Goal: Task Accomplishment & Management: Manage account settings

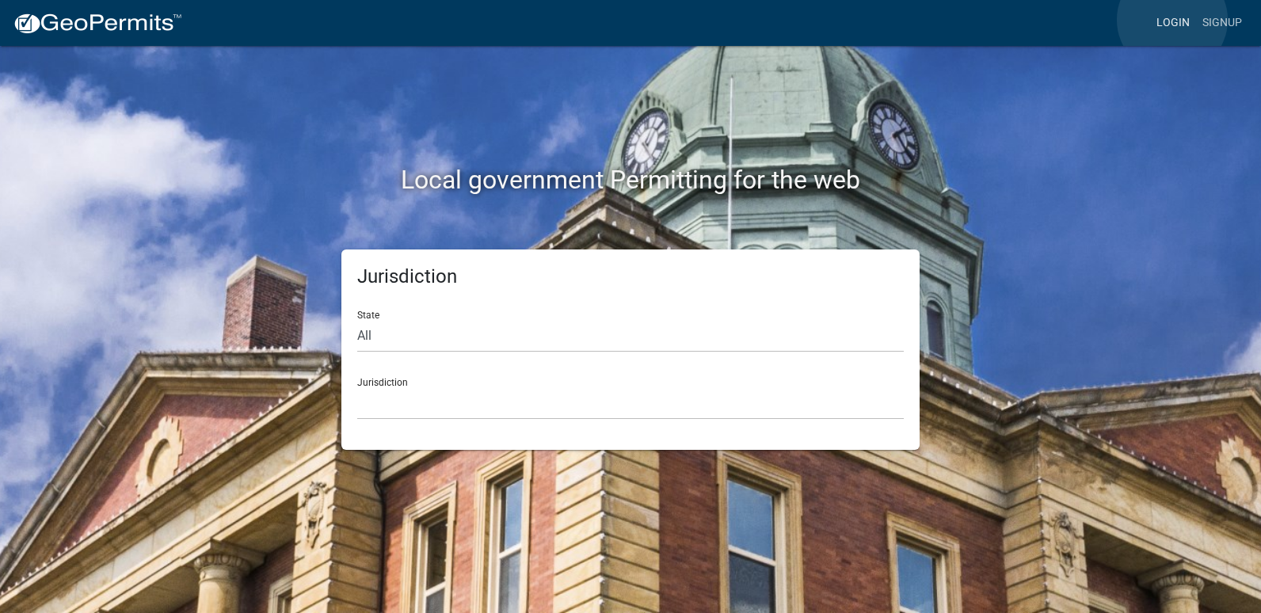
click at [1171, 20] on link "Login" at bounding box center [1173, 23] width 46 height 30
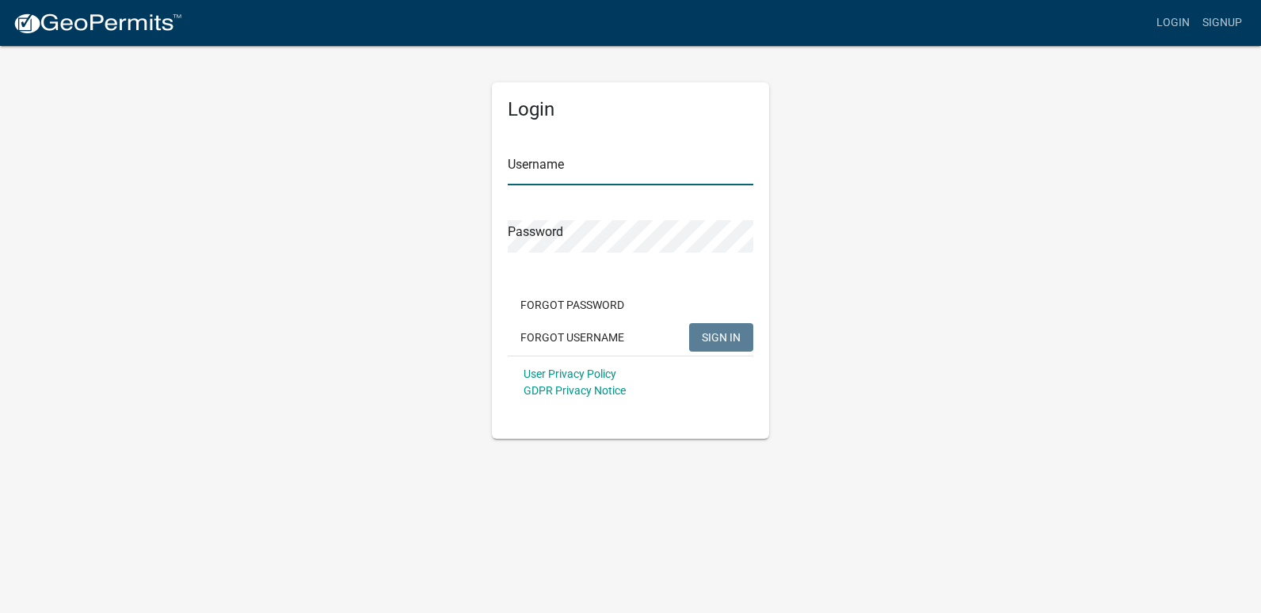
type input "ricktryon"
drag, startPoint x: 730, startPoint y: 344, endPoint x: 739, endPoint y: 352, distance: 12.3
click at [732, 344] on button "SIGN IN" at bounding box center [721, 337] width 64 height 29
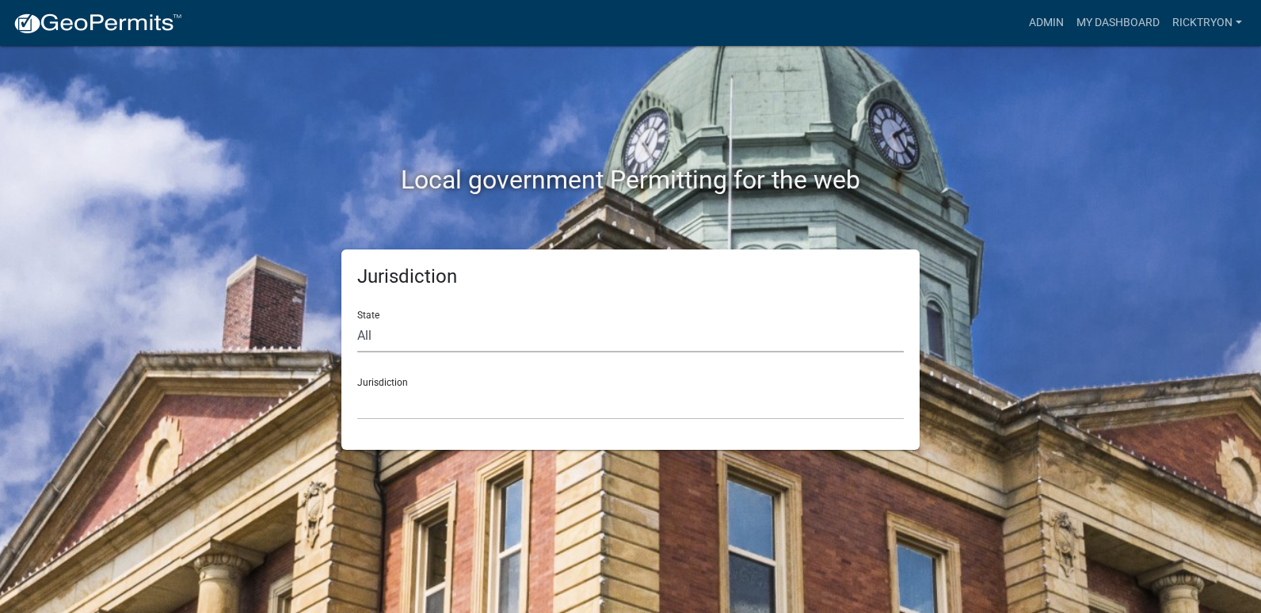
click at [469, 332] on select "All [US_STATE] [US_STATE] [US_STATE] [US_STATE] [US_STATE] [US_STATE] [US_STATE…" at bounding box center [630, 336] width 546 height 32
select select "[US_STATE]"
click at [357, 320] on select "All [US_STATE] [US_STATE] [US_STATE] [US_STATE] [US_STATE] [US_STATE] [US_STATE…" at bounding box center [630, 336] width 546 height 32
click at [458, 394] on select "City of [GEOGRAPHIC_DATA], [US_STATE] City of [GEOGRAPHIC_DATA], [US_STATE] Cit…" at bounding box center [630, 403] width 546 height 32
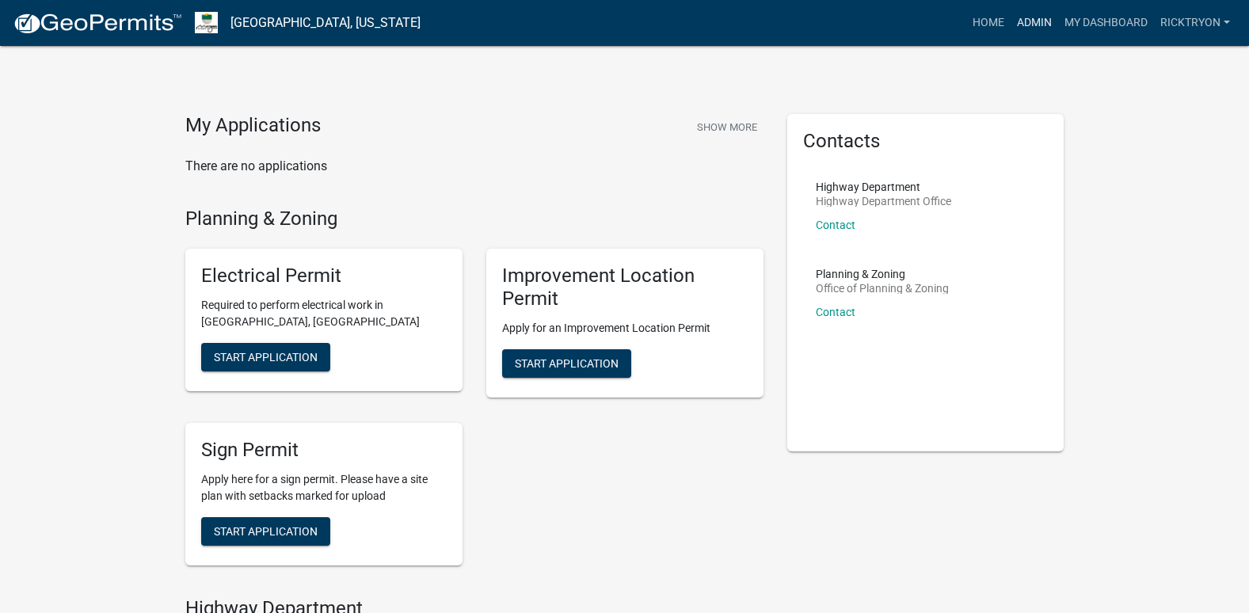
click at [1024, 20] on link "Admin" at bounding box center [1034, 23] width 48 height 30
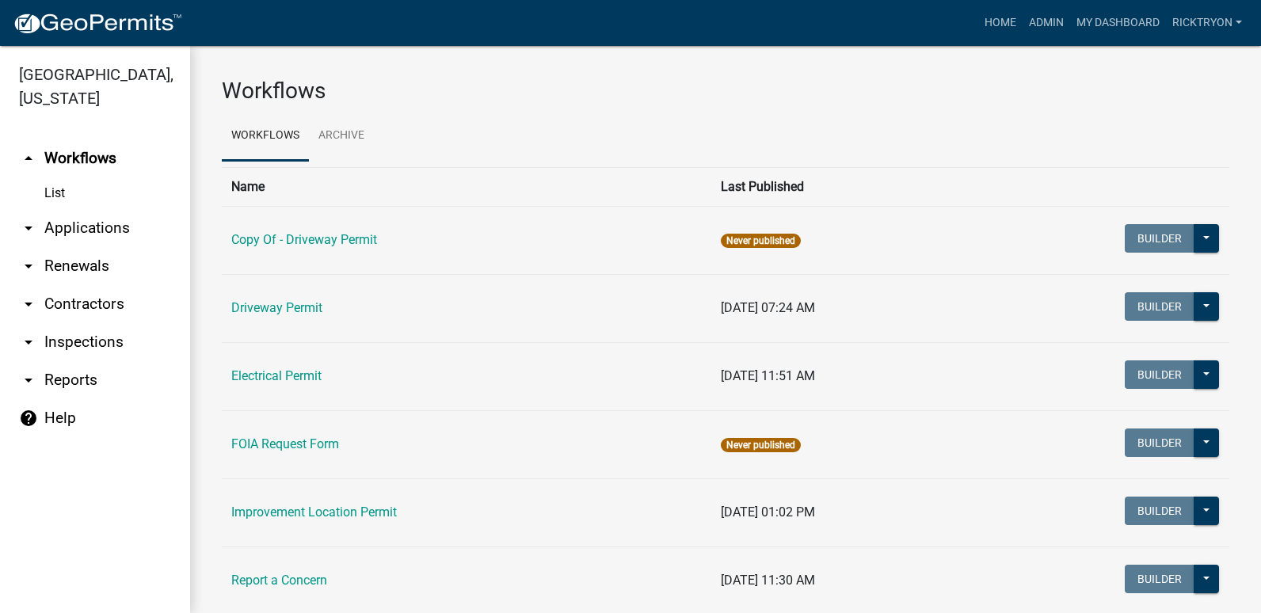
click at [48, 238] on link "arrow_drop_down Applications" at bounding box center [95, 228] width 190 height 38
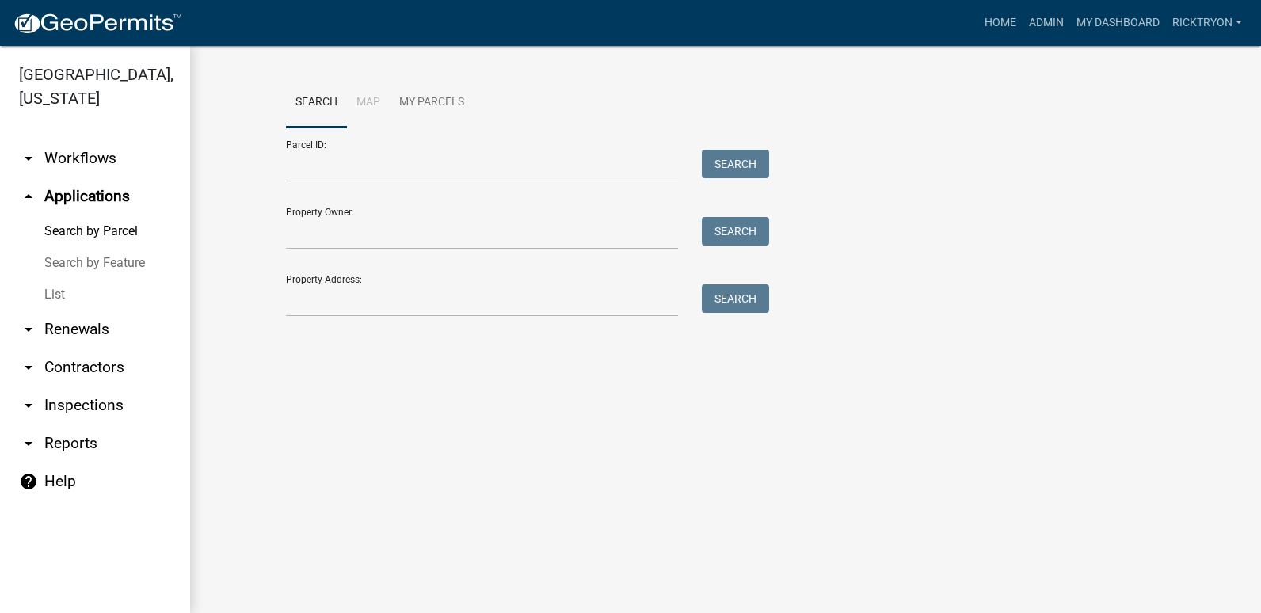
click at [57, 301] on link "List" at bounding box center [95, 295] width 190 height 32
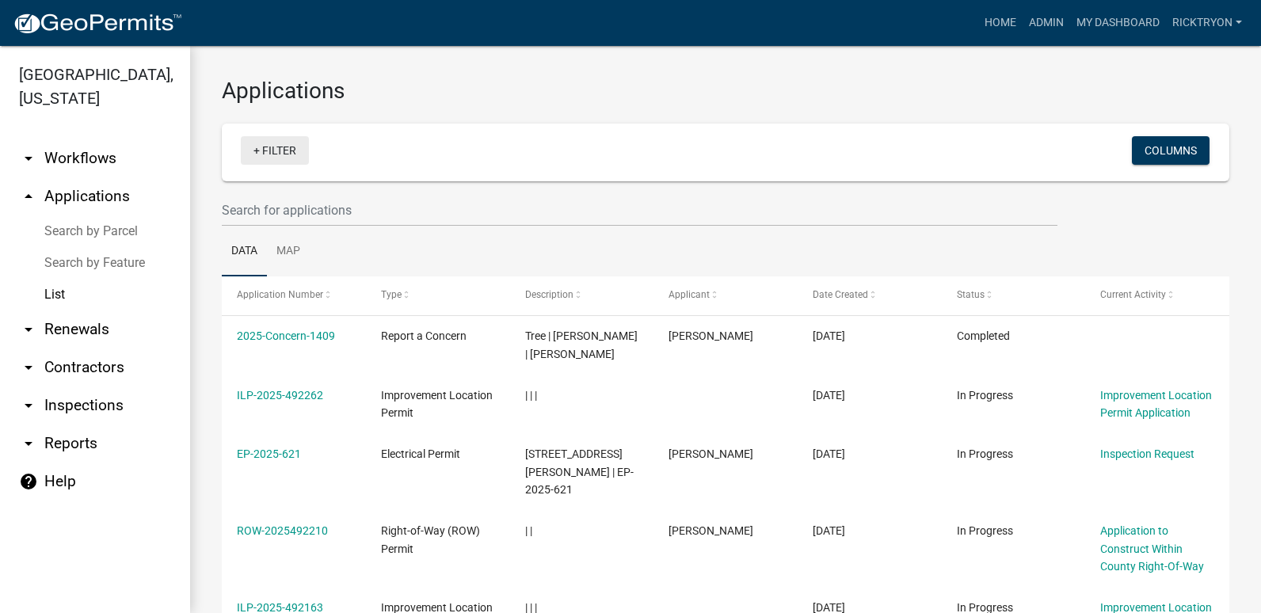
click at [257, 154] on link "+ Filter" at bounding box center [275, 150] width 68 height 29
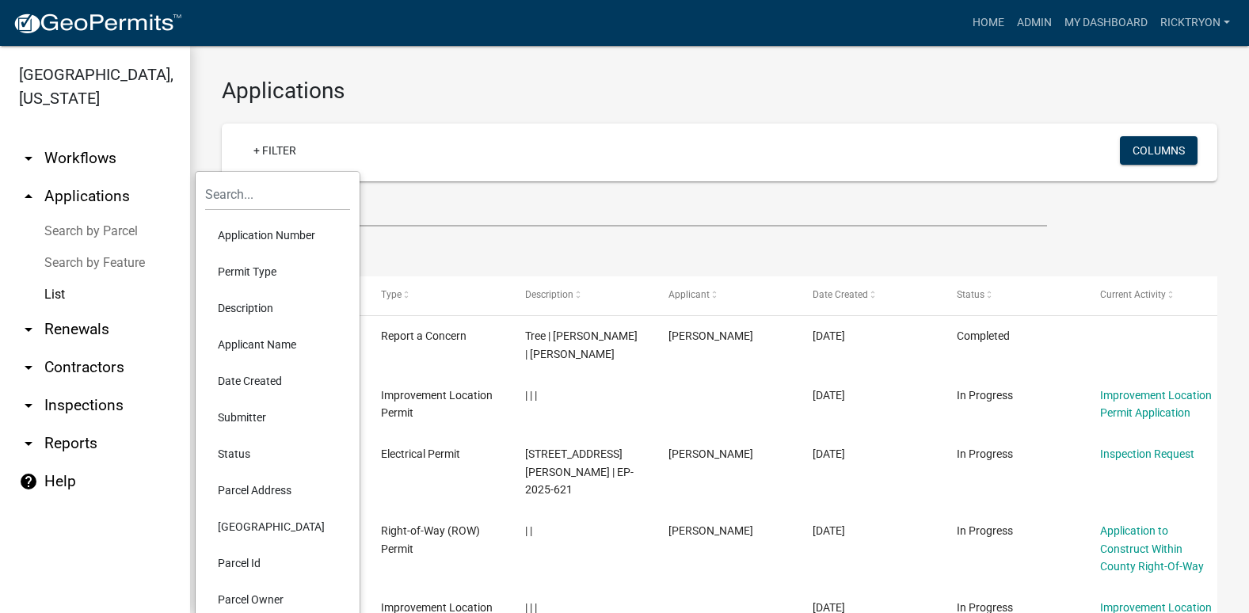
click at [260, 241] on li "Application Number" at bounding box center [277, 235] width 145 height 36
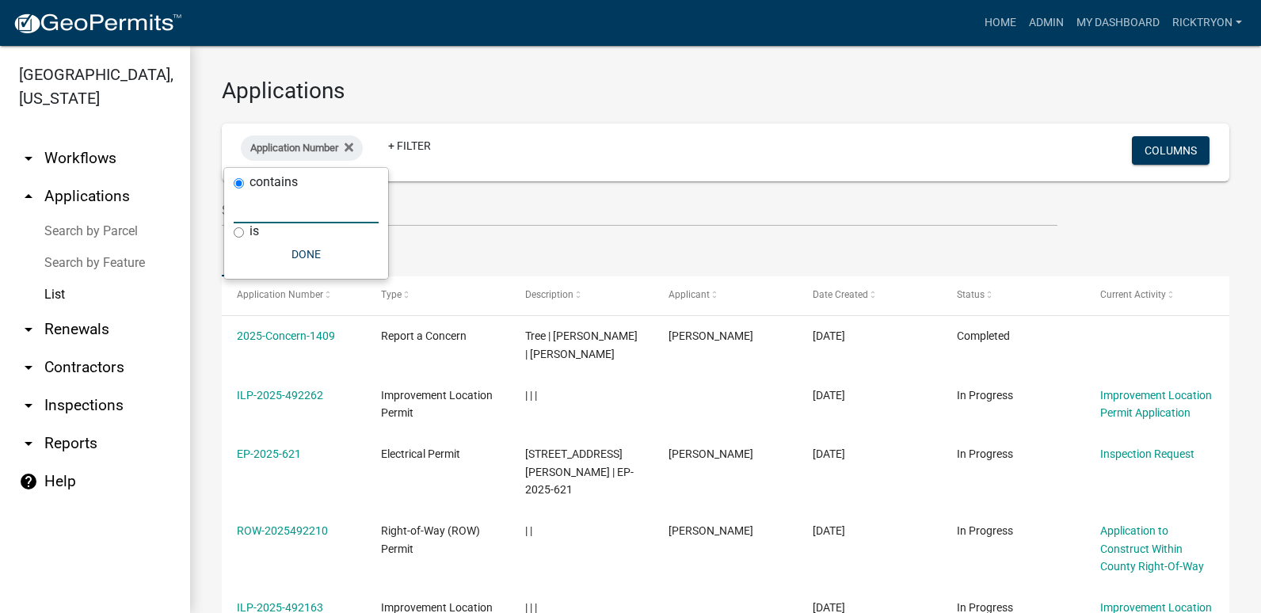
click at [272, 215] on input "text" at bounding box center [306, 207] width 145 height 32
click at [352, 147] on icon at bounding box center [348, 147] width 9 height 9
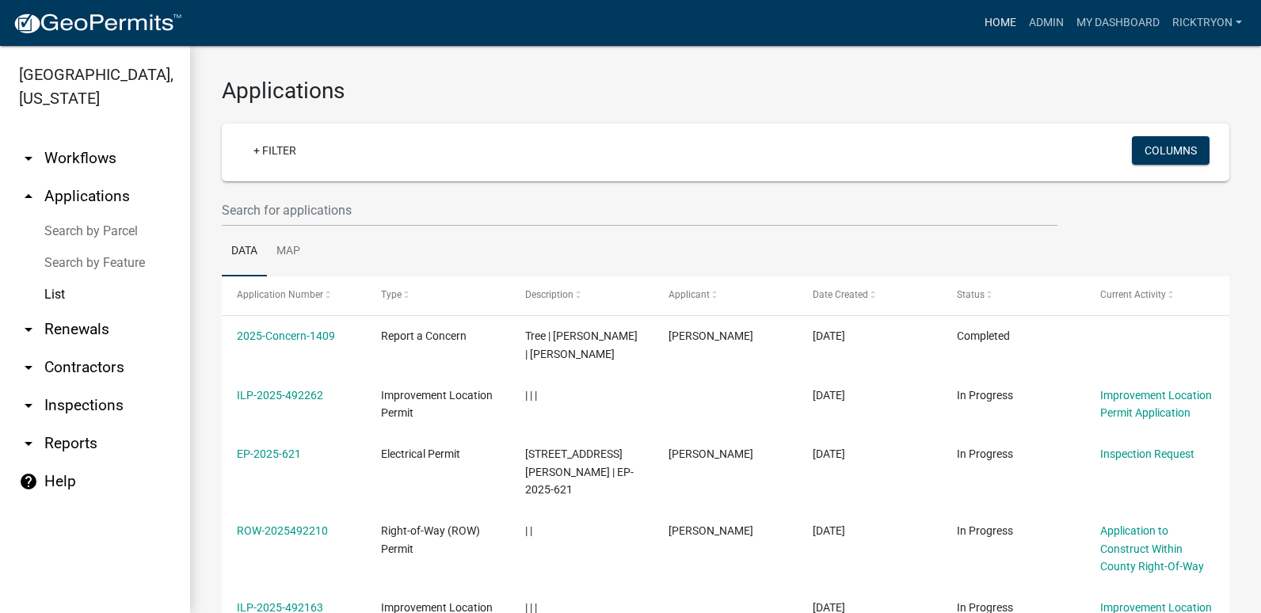
click at [1003, 21] on link "Home" at bounding box center [1000, 23] width 44 height 30
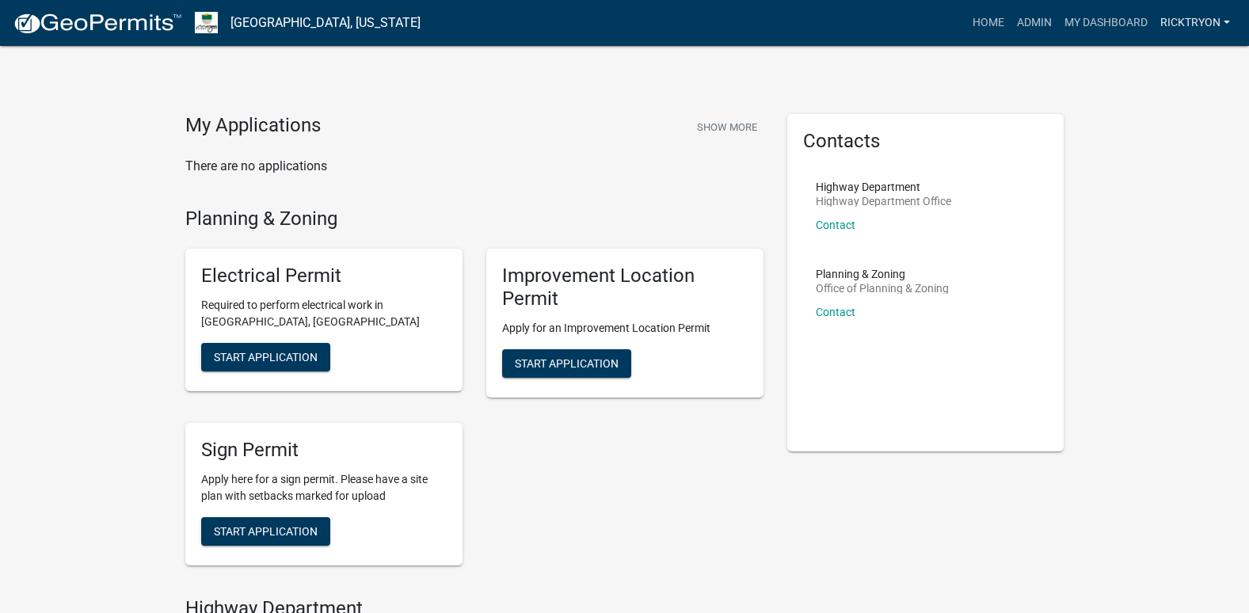
click at [1197, 19] on link "ricktryon" at bounding box center [1195, 23] width 82 height 30
click at [1151, 155] on link "Logout" at bounding box center [1172, 154] width 127 height 38
